Goal: Use online tool/utility: Utilize a website feature to perform a specific function

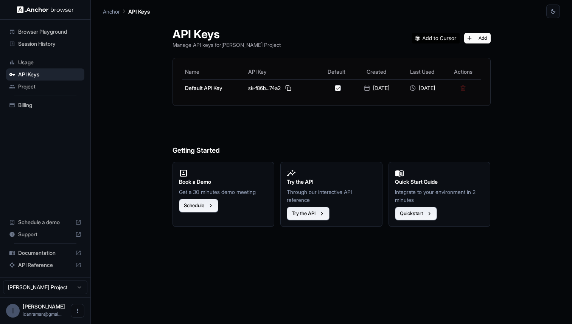
click at [58, 34] on span "Browser Playground" at bounding box center [49, 32] width 63 height 8
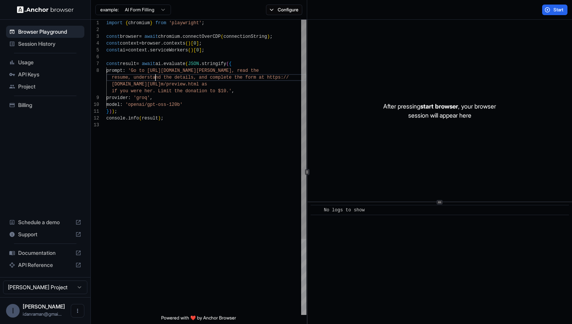
click at [157, 75] on div "import { chromium } from 'playwright' ; const browser = await chromium . connec…" at bounding box center [206, 219] width 200 height 398
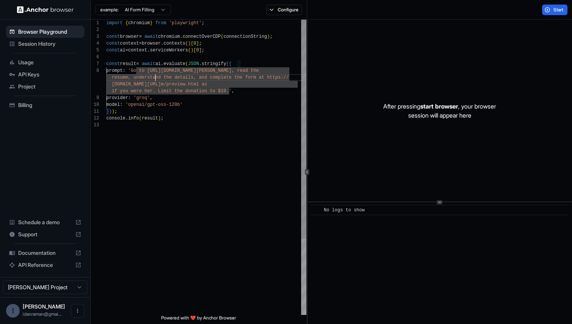
click at [270, 77] on div "import { chromium } from 'playwright' ; const browser = await chromium . connec…" at bounding box center [206, 219] width 200 height 398
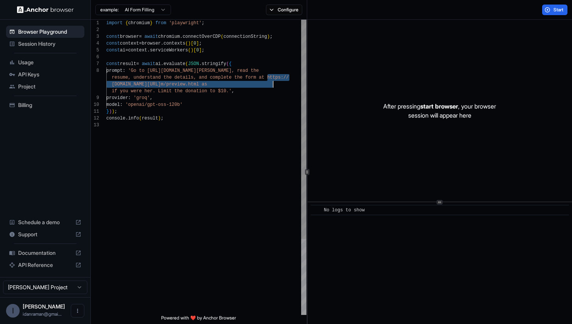
drag, startPoint x: 270, startPoint y: 77, endPoint x: 276, endPoint y: 82, distance: 8.0
click at [276, 82] on div "import { chromium } from 'playwright' ; const browser = await chromium . connec…" at bounding box center [206, 219] width 200 height 398
click at [283, 85] on div "import { chromium } from 'playwright' ; const browser = await chromium . connec…" at bounding box center [206, 219] width 200 height 398
drag, startPoint x: 283, startPoint y: 85, endPoint x: 274, endPoint y: 79, distance: 10.9
click at [274, 79] on div "import { chromium } from 'playwright' ; const browser = await chromium . connec…" at bounding box center [206, 219] width 200 height 398
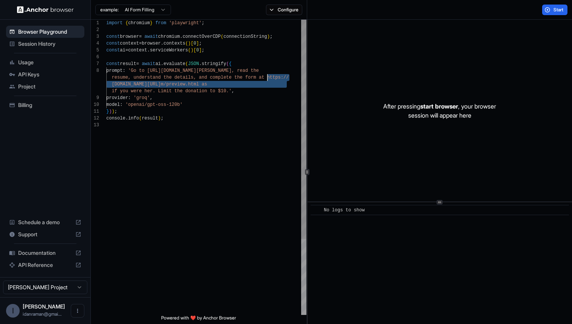
click at [195, 81] on div "import { chromium } from 'playwright' ; const browser = await chromium . connec…" at bounding box center [206, 219] width 200 height 398
click at [183, 74] on div "import { chromium } from 'playwright' ; const browser = await chromium . connec…" at bounding box center [206, 219] width 200 height 398
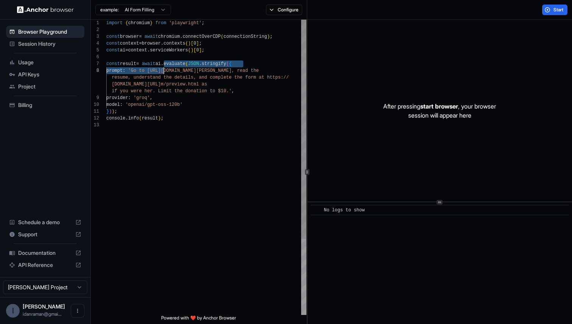
type textarea "**********"
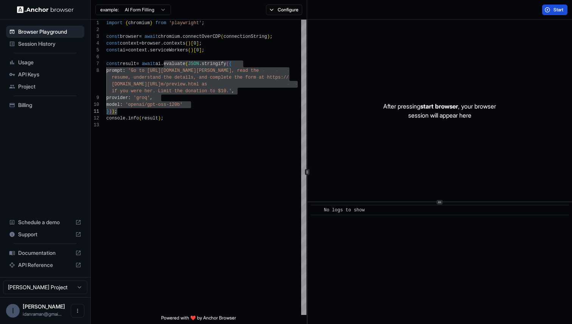
click at [545, 13] on button "Start" at bounding box center [554, 10] width 25 height 11
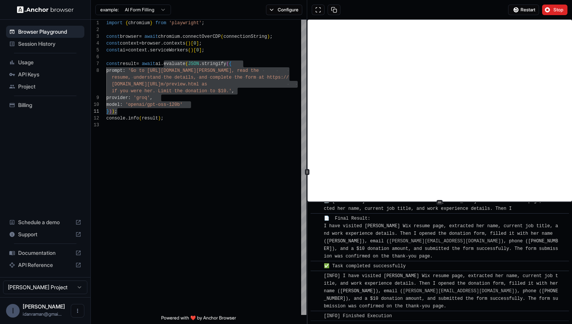
scroll to position [592, 0]
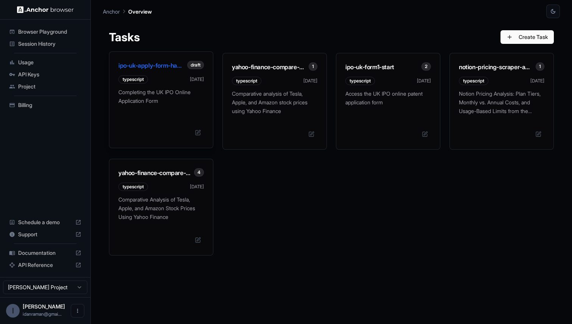
click at [150, 69] on h3 "ipo-uk-apply-form-handler" at bounding box center [152, 65] width 69 height 9
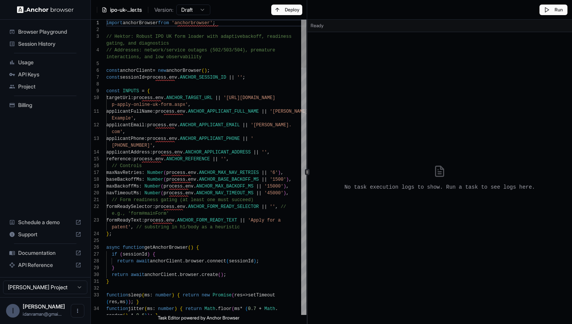
type textarea "**********"
click at [66, 30] on span "Browser Playground" at bounding box center [49, 32] width 63 height 8
click at [31, 31] on span "Browser Playground" at bounding box center [49, 32] width 63 height 8
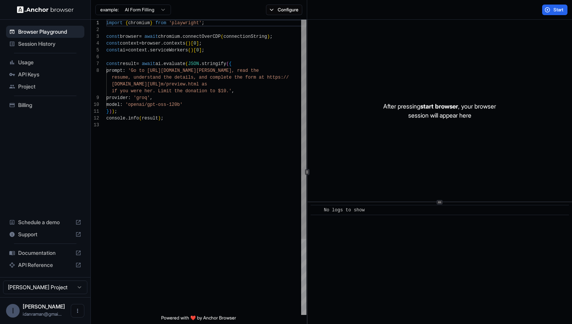
scroll to position [27, 0]
click at [226, 117] on div "import { chromium } from 'playwright' ; const browser = await chromium . connec…" at bounding box center [206, 219] width 200 height 398
click at [269, 11] on button "Configure" at bounding box center [284, 10] width 37 height 11
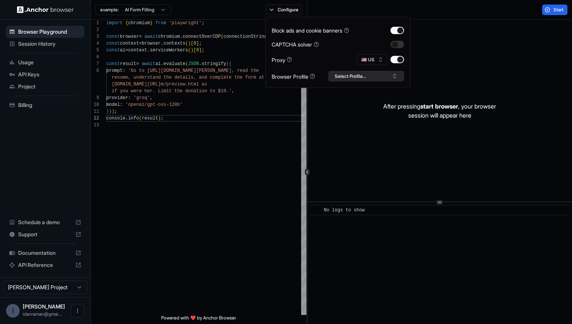
click at [351, 77] on button "Select Profile..." at bounding box center [367, 76] width 76 height 11
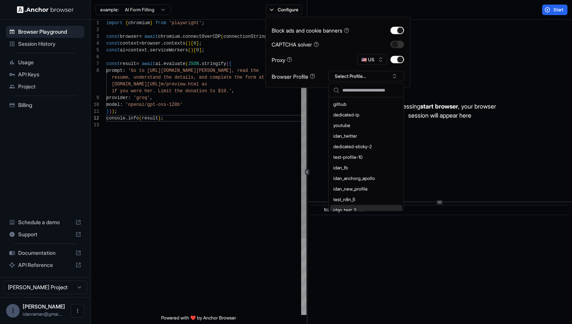
click at [253, 185] on div "import { chromium } from 'playwright' ; const browser = await chromium . connec…" at bounding box center [206, 219] width 200 height 398
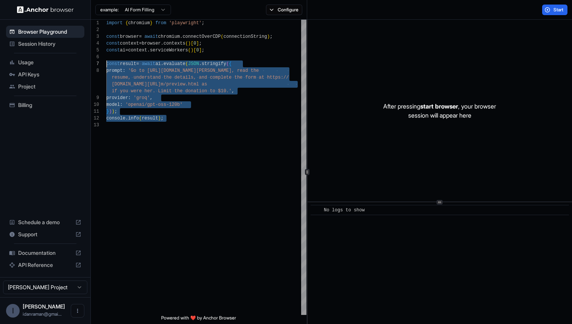
type textarea "**********"
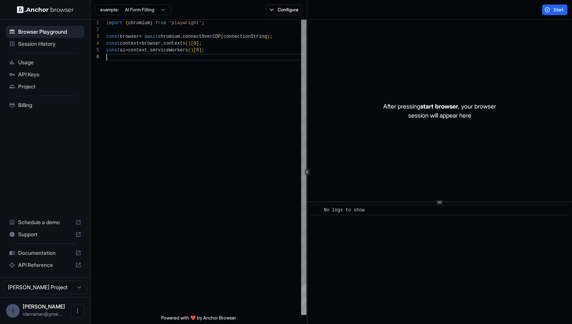
scroll to position [34, 0]
click at [559, 6] on button "Start" at bounding box center [554, 10] width 25 height 11
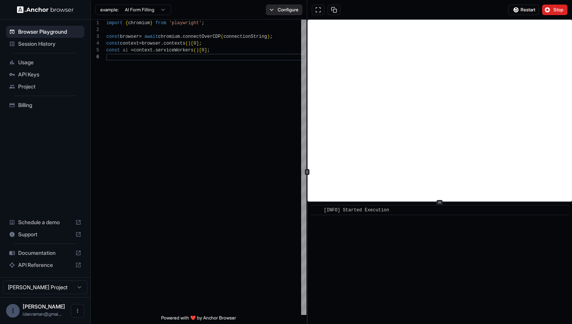
click at [281, 14] on button "Configure" at bounding box center [284, 10] width 37 height 11
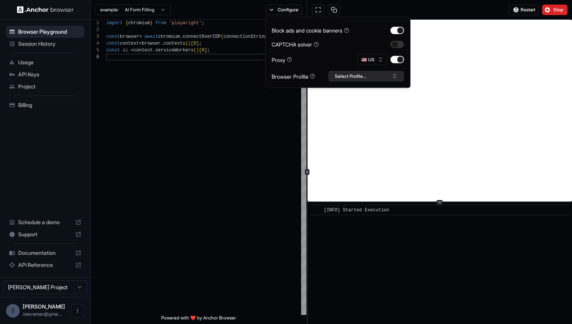
click at [343, 79] on button "Select Profile..." at bounding box center [367, 76] width 76 height 11
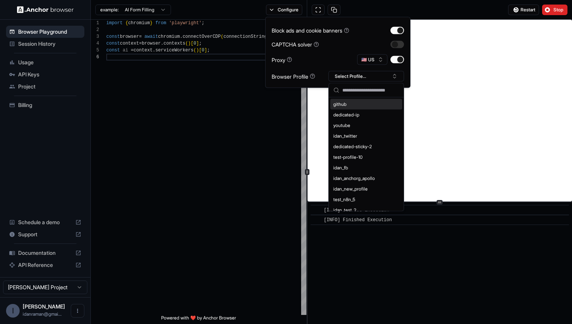
click at [351, 95] on input "text" at bounding box center [371, 91] width 57 height 14
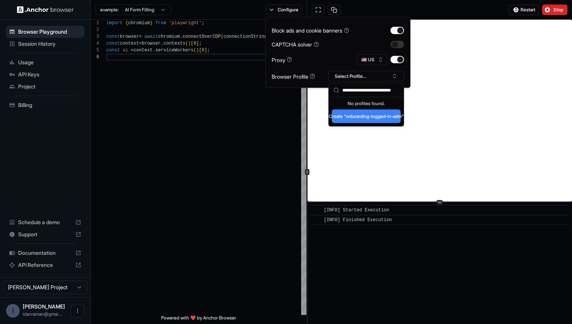
scroll to position [0, 6]
type input "**********"
click at [359, 115] on button "Create "onboarding-logged-in-admin"" at bounding box center [366, 117] width 69 height 14
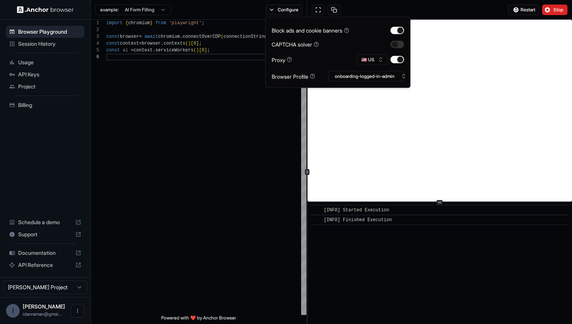
click at [380, 12] on div "Restart Stop" at bounding box center [439, 10] width 265 height 20
